Goal: Register for event/course

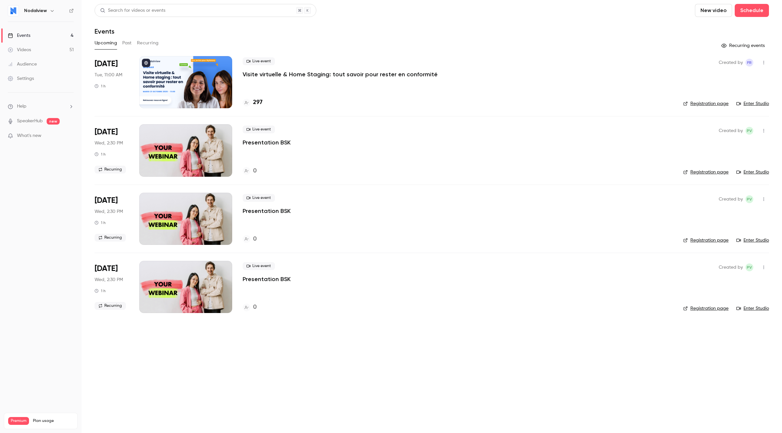
click at [281, 76] on p "Visite virtuelle & Home Staging: tout savoir pour rester en conformité" at bounding box center [340, 74] width 195 height 8
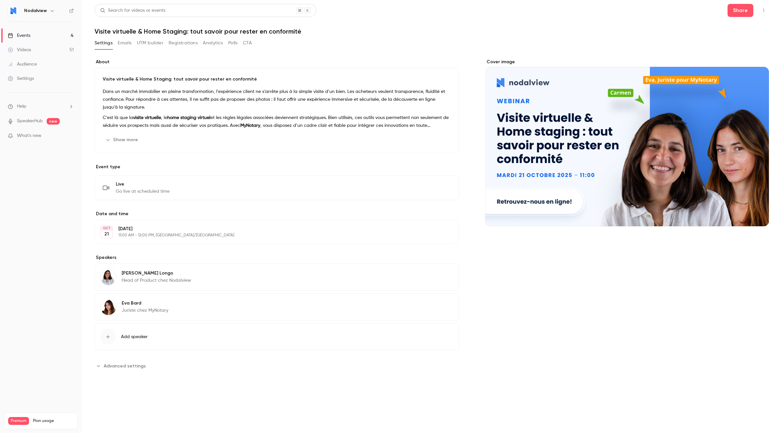
click at [120, 138] on button "Show more" at bounding box center [122, 140] width 39 height 10
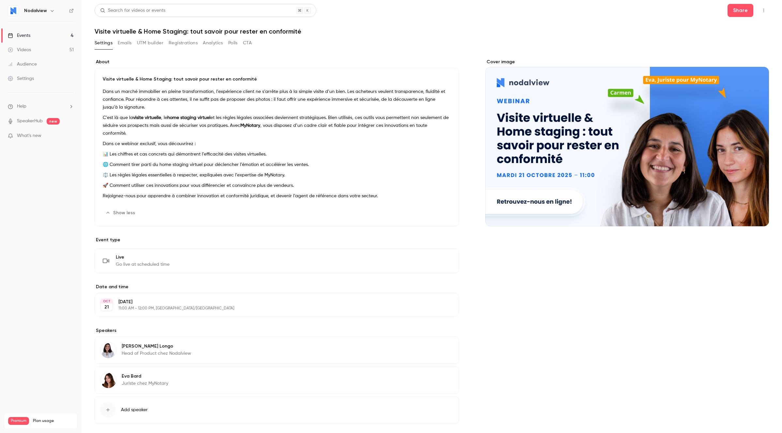
click at [173, 42] on button "Registrations" at bounding box center [183, 43] width 29 height 10
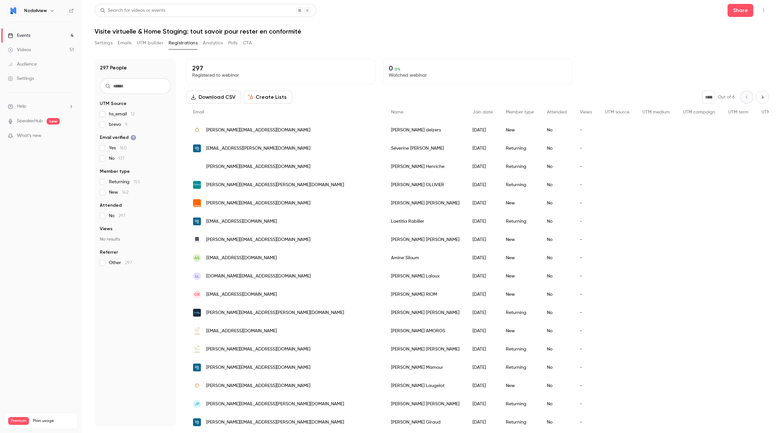
click at [108, 44] on button "Settings" at bounding box center [104, 43] width 18 height 10
